Goal: Participate in discussion: Engage in conversation with other users on a specific topic

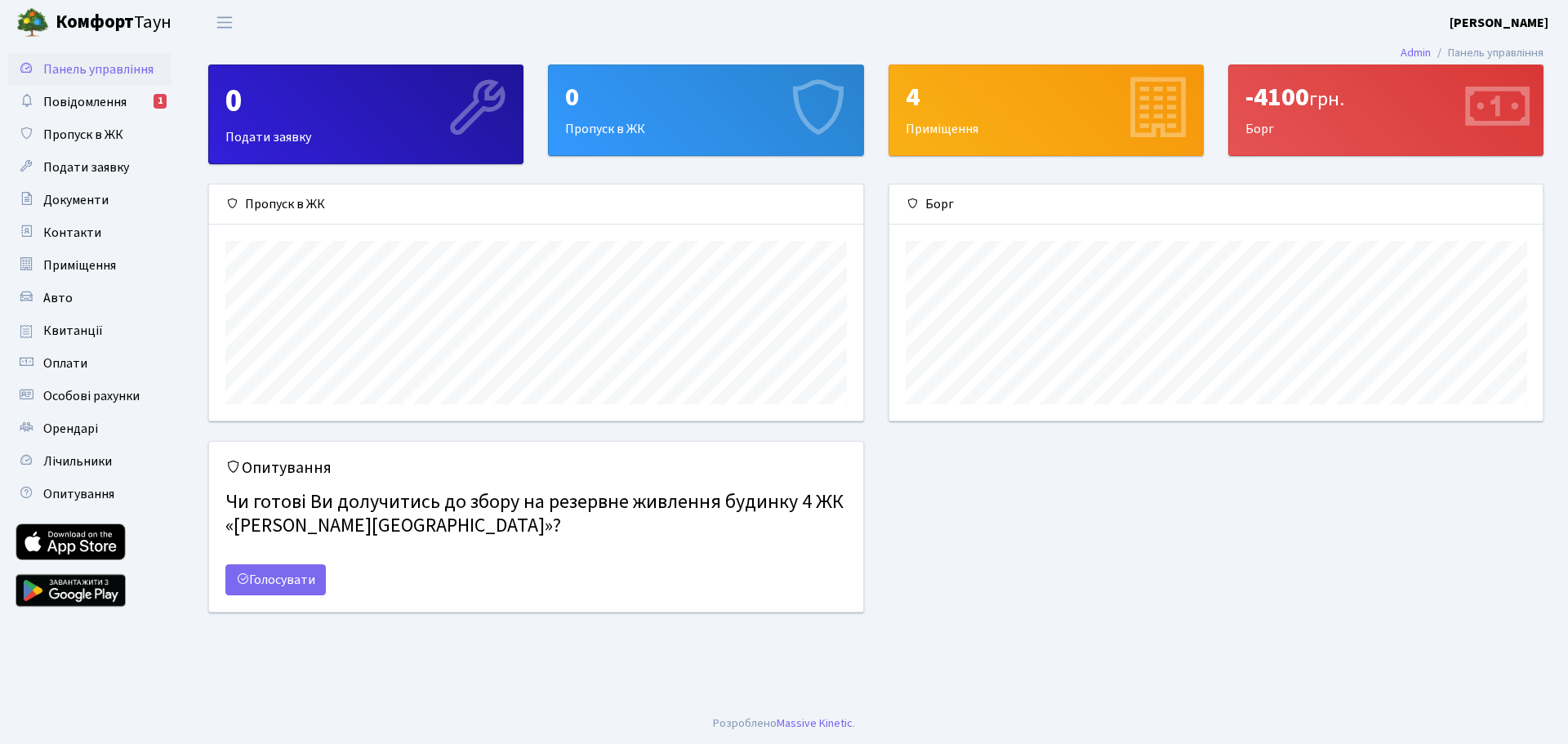
scroll to position [236, 653]
click at [269, 576] on link "Голосувати" at bounding box center [276, 579] width 100 height 31
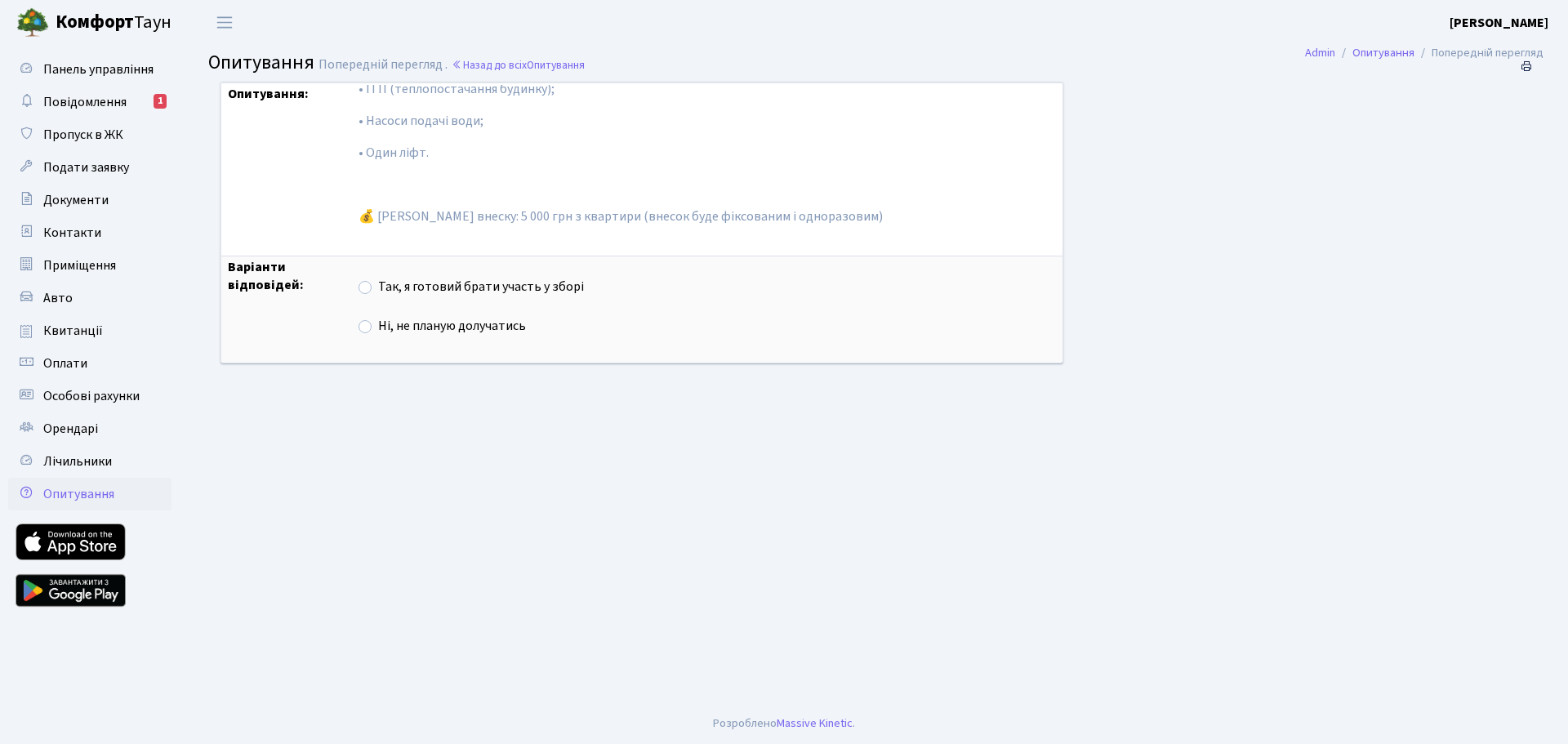
scroll to position [99, 0]
click at [379, 287] on label "Так, я готовий брати участь у зборі" at bounding box center [482, 287] width 206 height 19
click at [379, 287] on input "Так, я готовий брати участь у зборі" at bounding box center [384, 282] width 10 height 10
radio input "true"
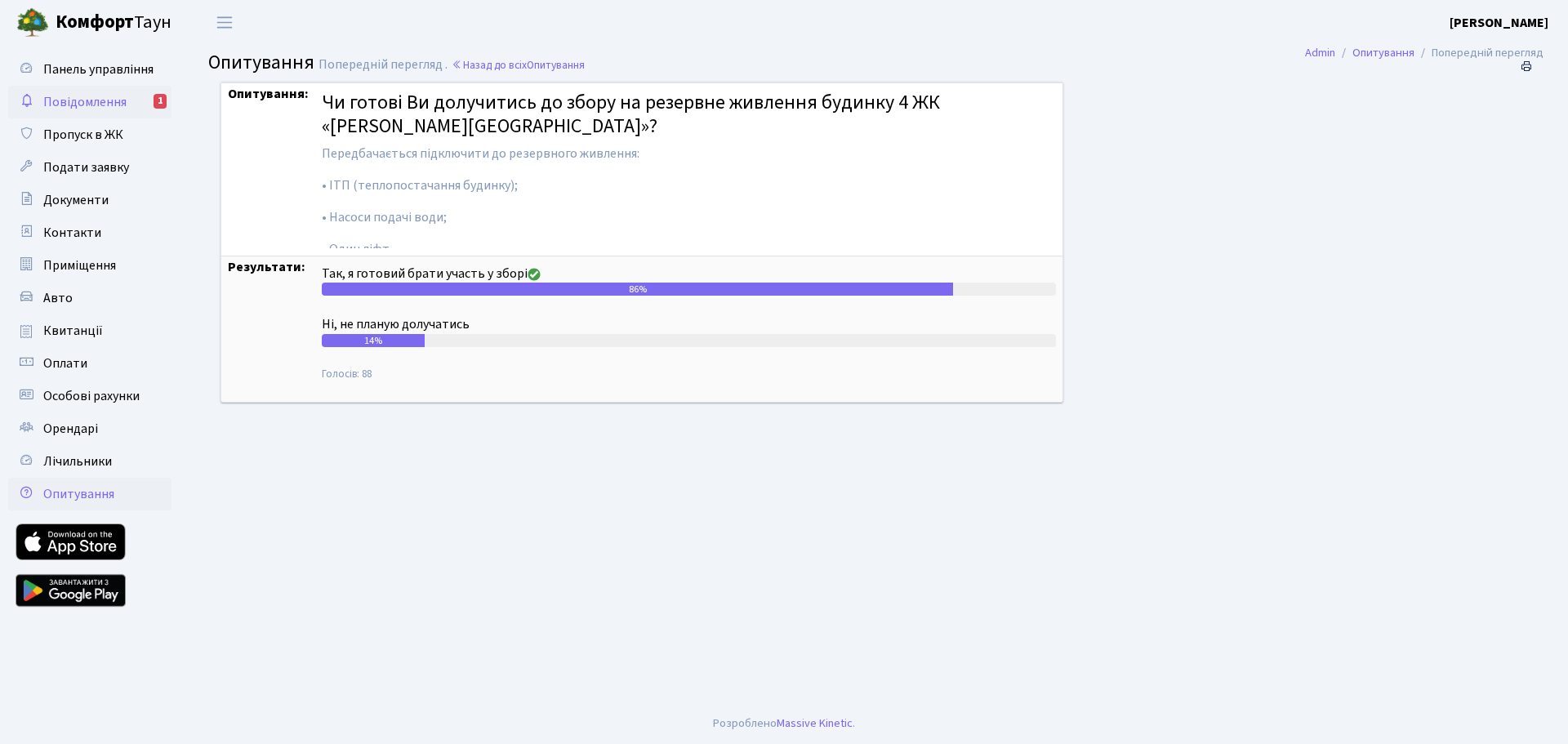
click at [60, 93] on span "Повідомлення" at bounding box center [85, 101] width 83 height 18
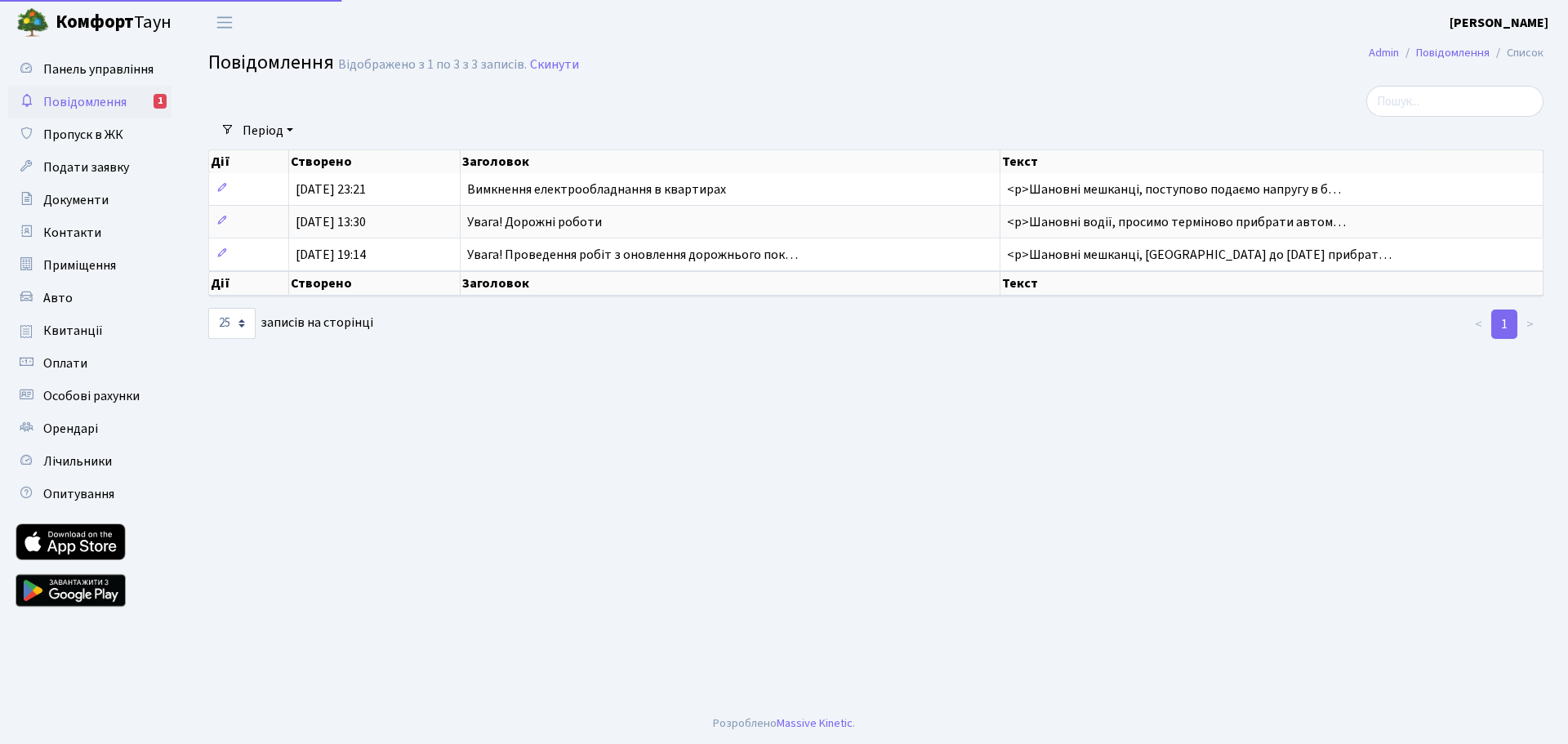
select select "25"
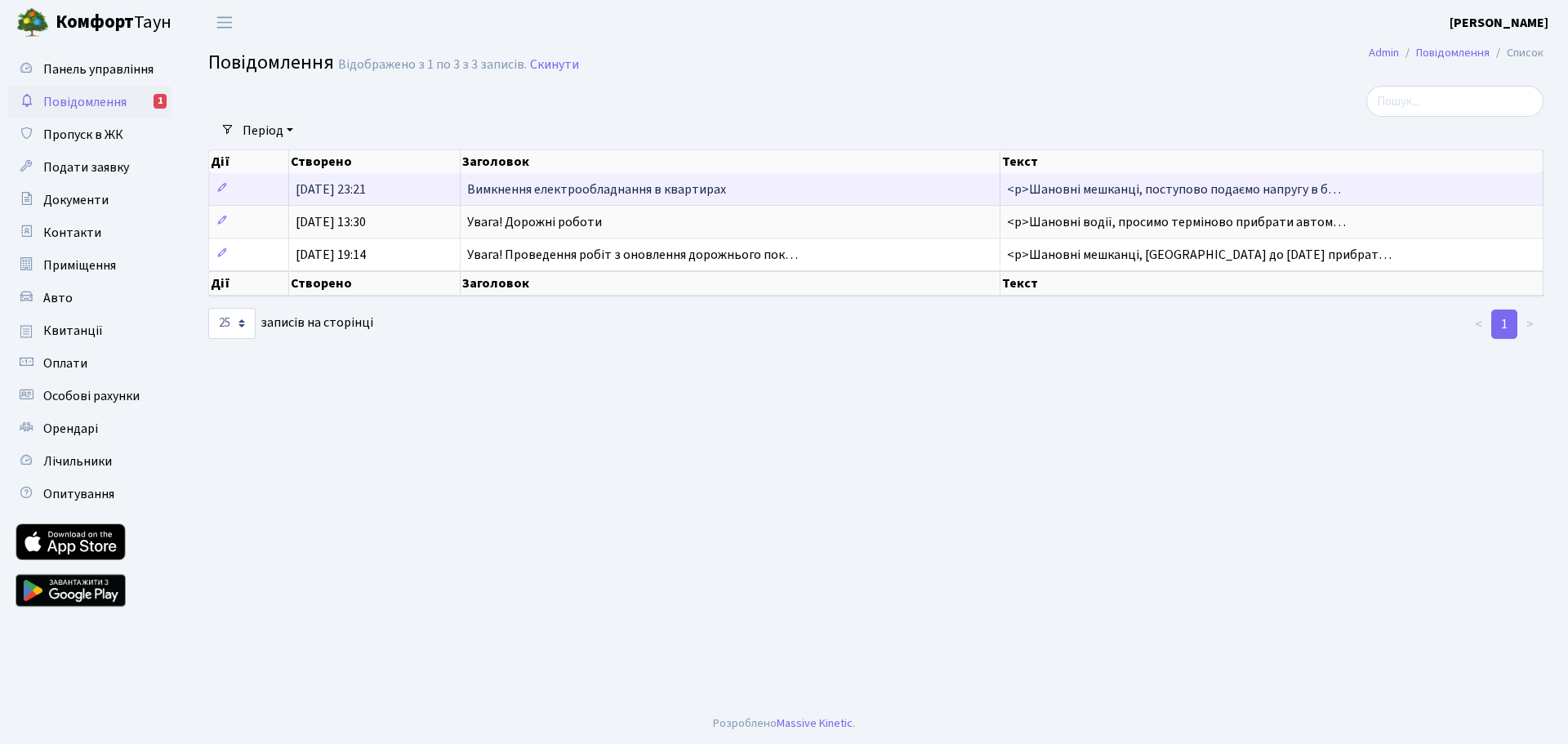
click at [1126, 181] on span "<p>Шановні мешканці, поступово подаємо напругу в б…" at bounding box center [1174, 189] width 334 height 18
click at [552, 184] on span "Вимкнення електрообладнання в квартирах" at bounding box center [596, 189] width 259 height 18
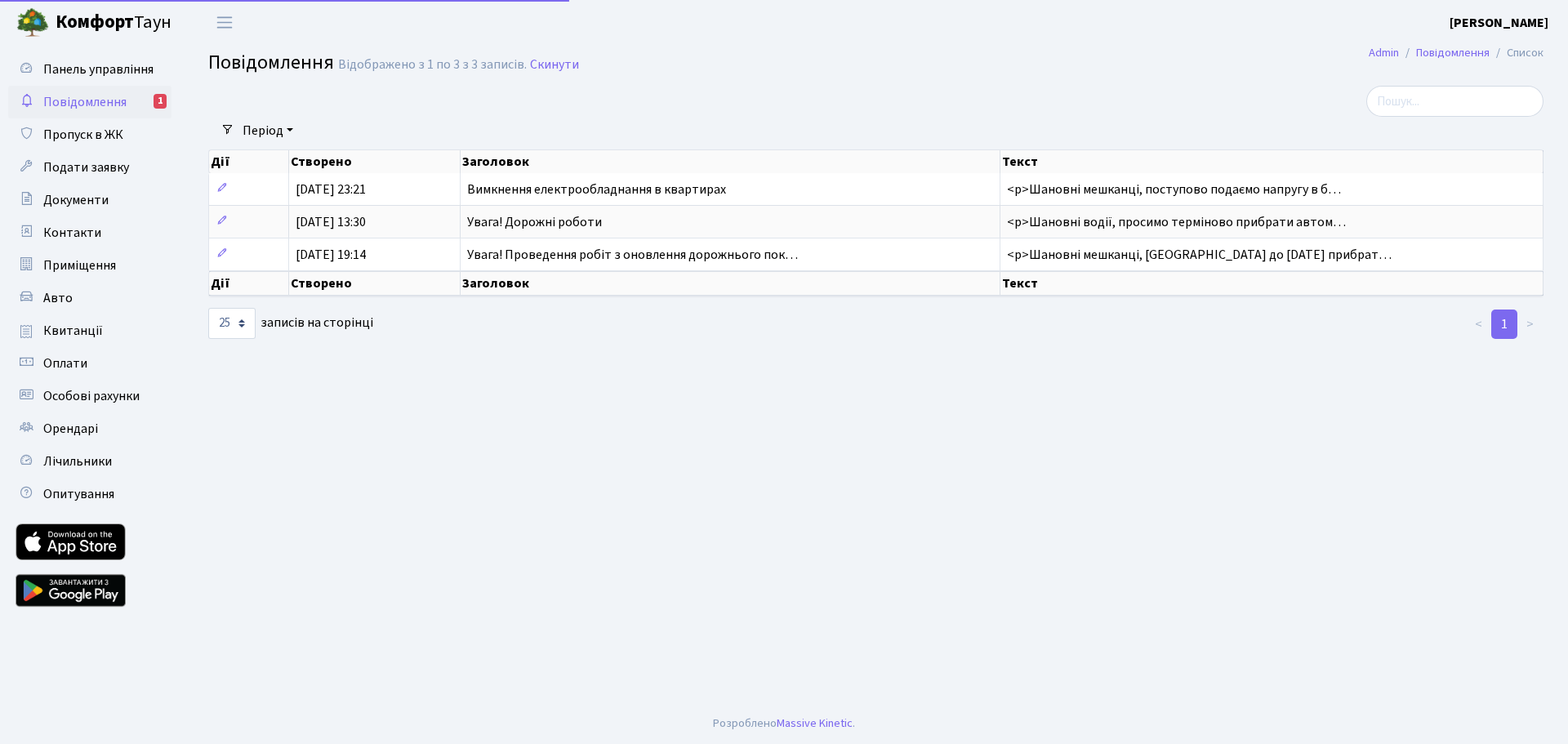
select select "25"
